Goal: Find contact information: Find contact information

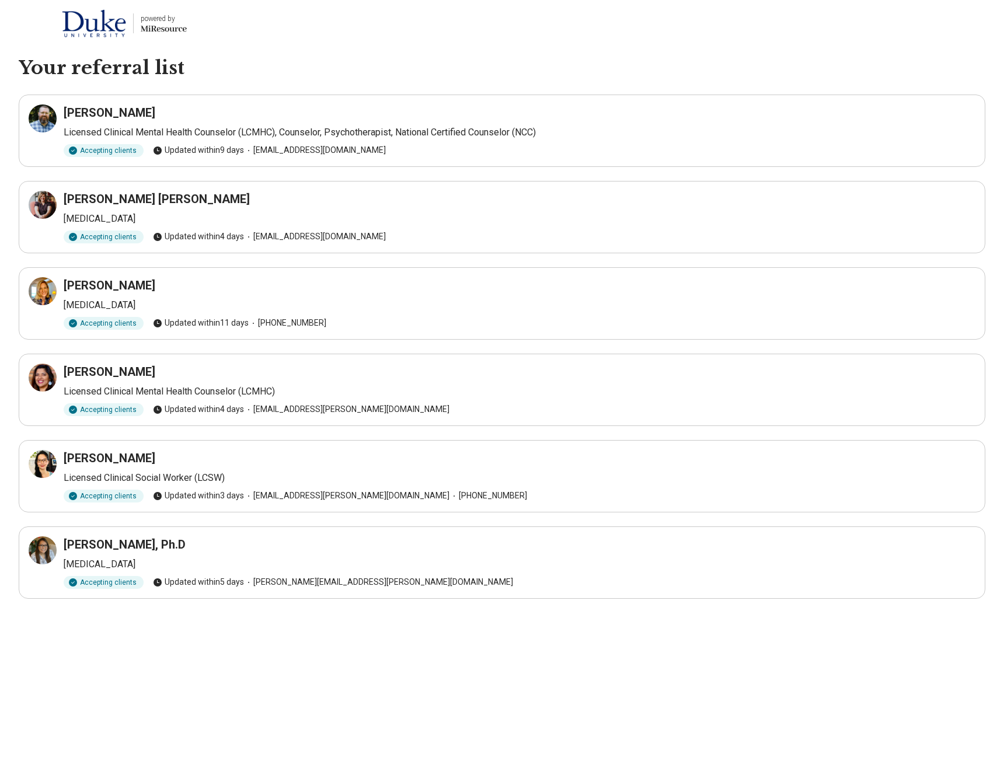
click at [148, 284] on h3 "[PERSON_NAME]" at bounding box center [110, 285] width 92 height 16
click at [100, 323] on div "Accepting clients" at bounding box center [104, 323] width 80 height 13
click at [38, 300] on div at bounding box center [43, 291] width 28 height 28
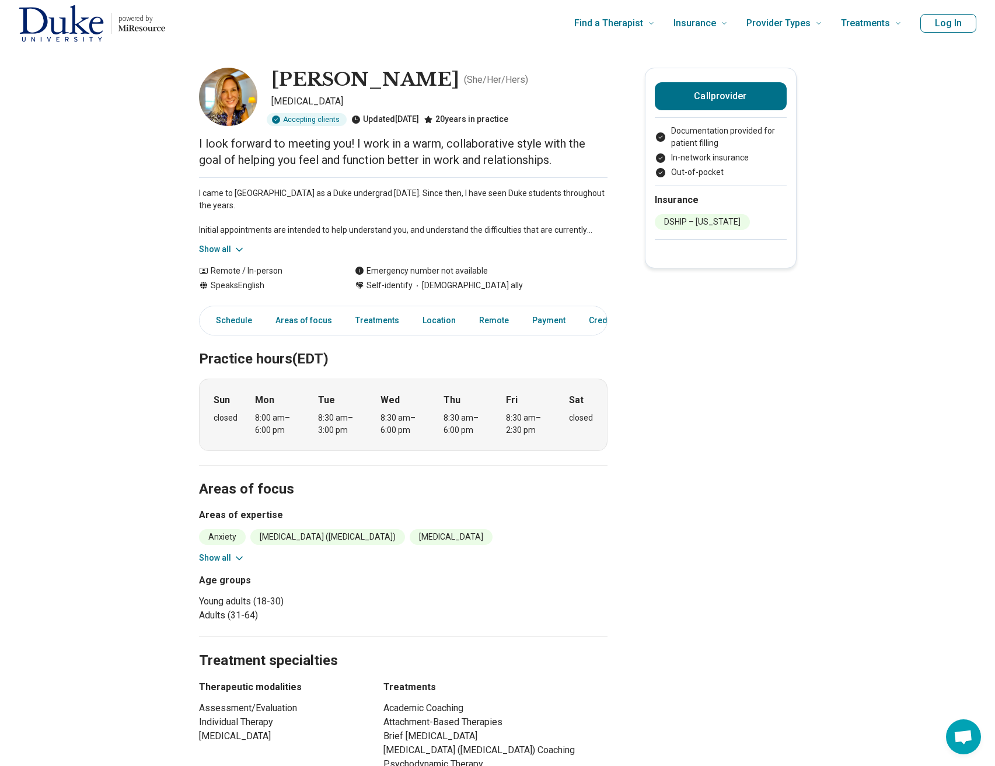
click at [225, 246] on button "Show all" at bounding box center [222, 249] width 46 height 12
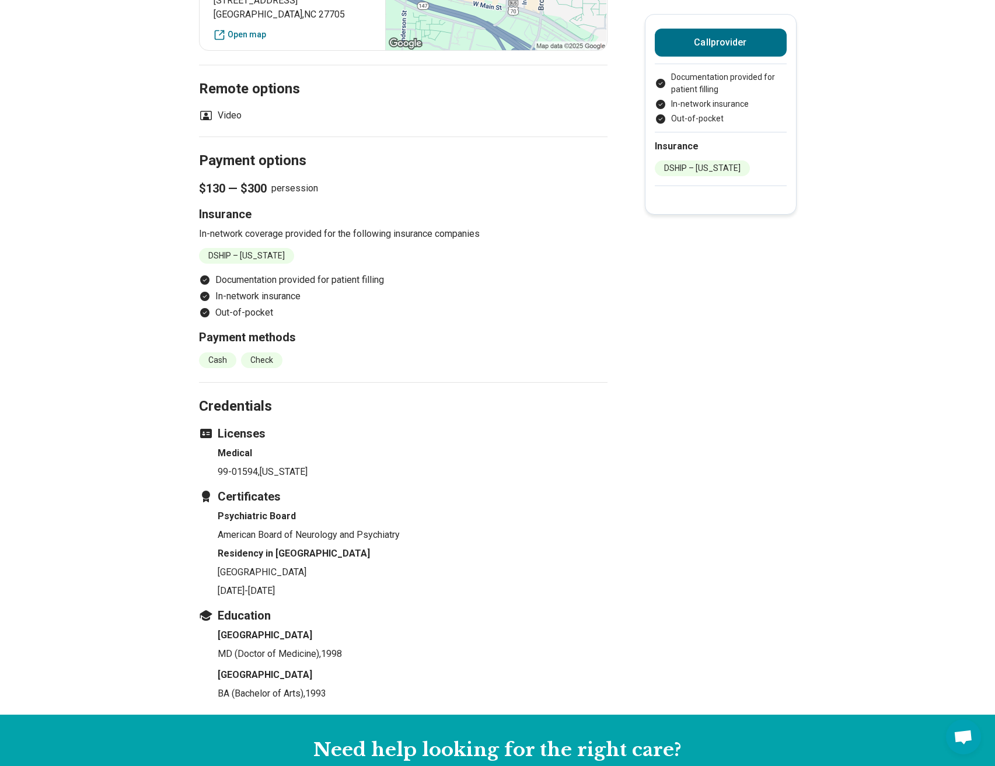
scroll to position [1064, 2]
